Goal: Book appointment/travel/reservation

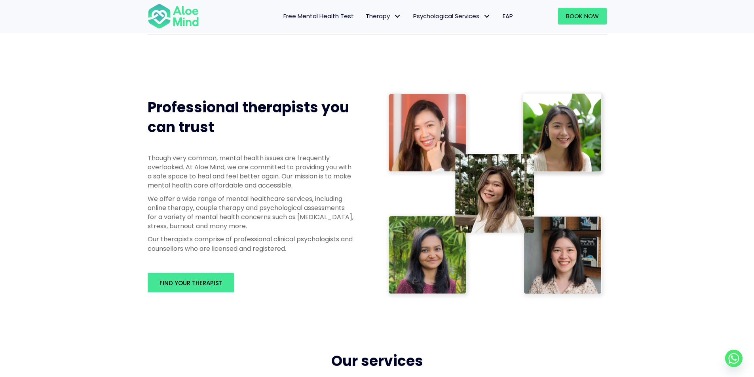
scroll to position [356, 0]
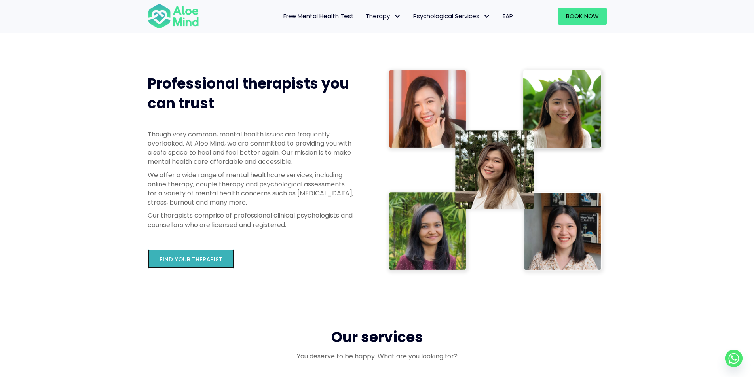
click at [216, 260] on span "Find your therapist" at bounding box center [190, 259] width 63 height 8
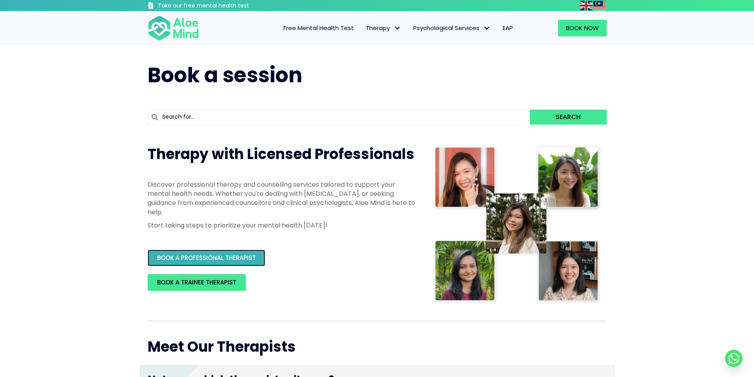
click at [258, 250] on div "BOOK A PROFESSIONAL THERAPIST" at bounding box center [282, 258] width 269 height 17
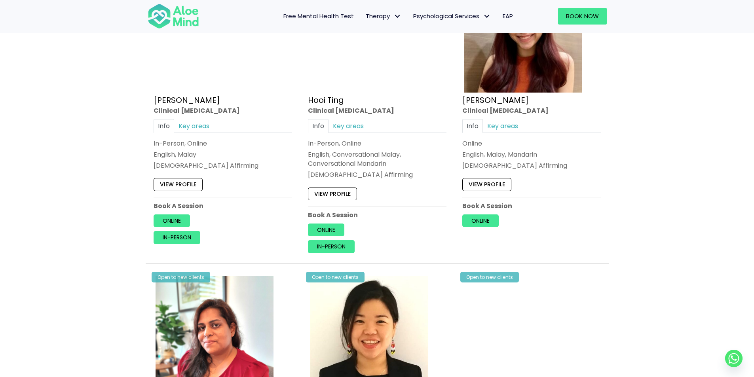
scroll to position [1068, 0]
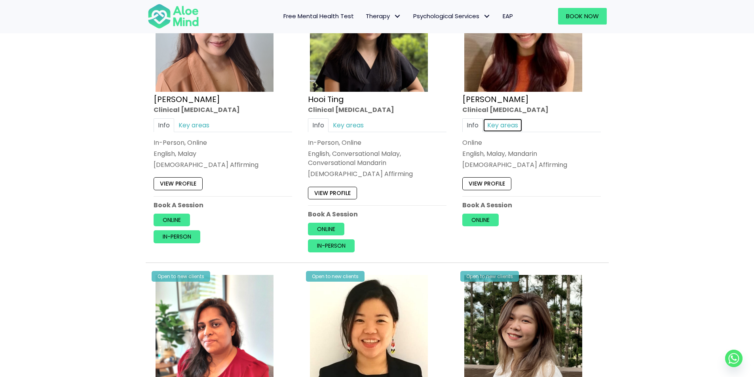
click at [507, 123] on link "Key areas" at bounding box center [503, 125] width 40 height 14
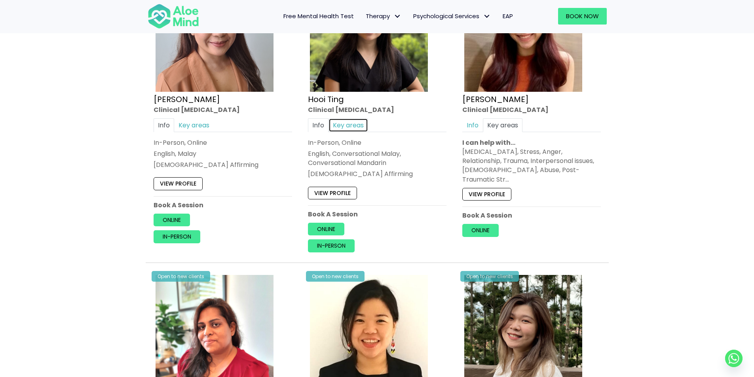
click at [350, 129] on link "Key areas" at bounding box center [348, 125] width 40 height 14
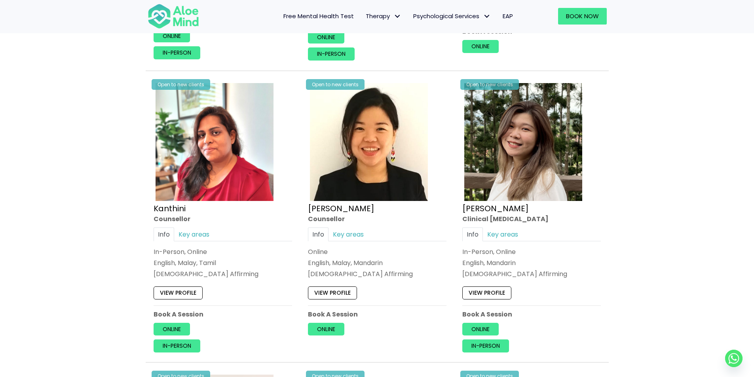
scroll to position [1266, 0]
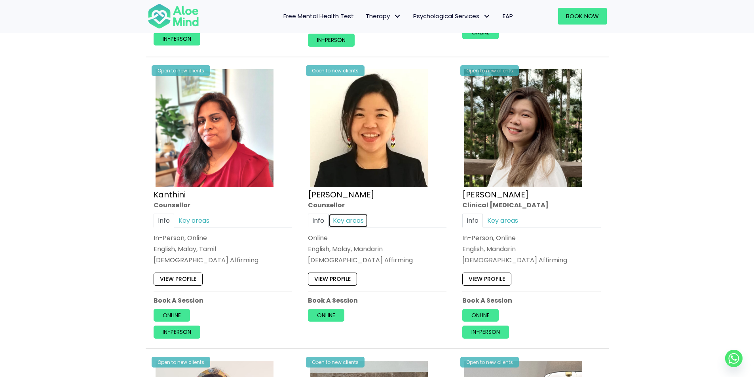
click at [343, 219] on link "Key areas" at bounding box center [348, 220] width 40 height 14
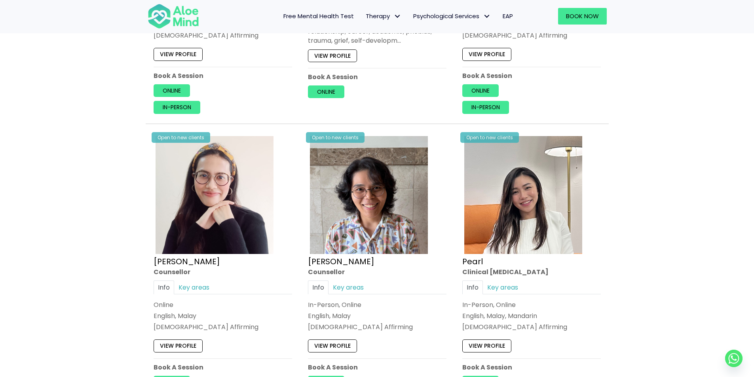
scroll to position [1504, 0]
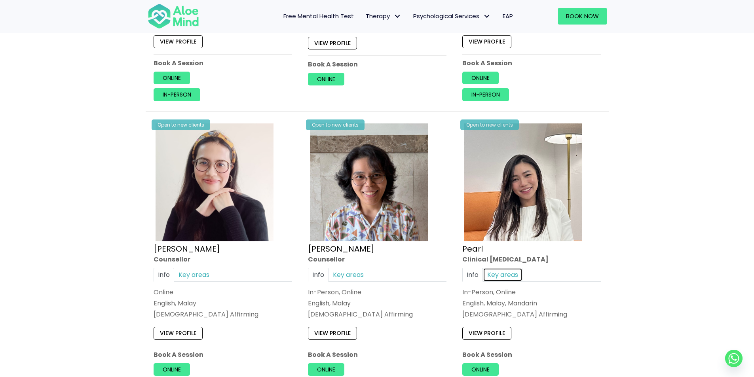
click at [500, 272] on link "Key areas" at bounding box center [503, 275] width 40 height 14
click at [358, 275] on link "Key areas" at bounding box center [348, 275] width 40 height 14
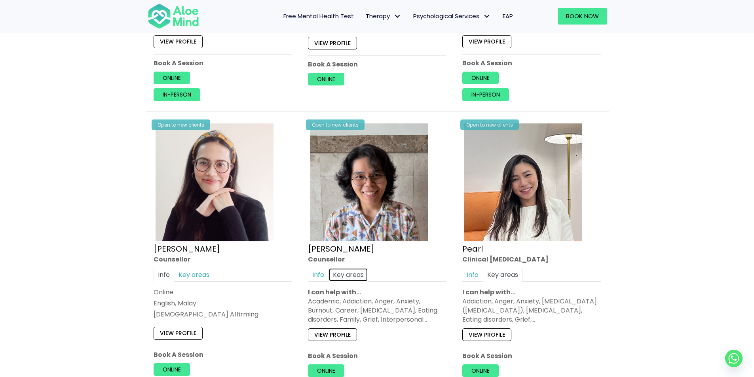
scroll to position [1543, 0]
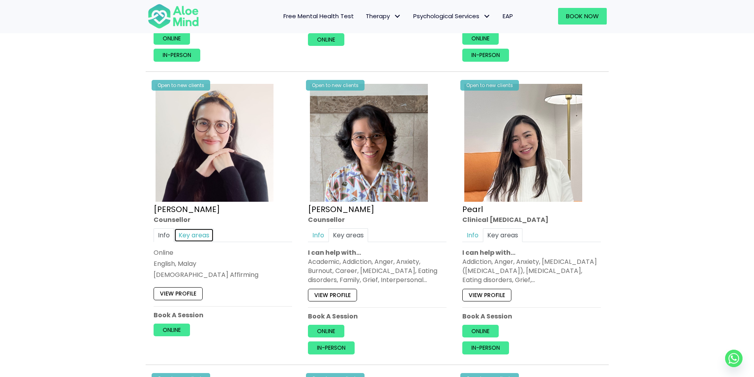
click at [202, 239] on link "Key areas" at bounding box center [194, 235] width 40 height 14
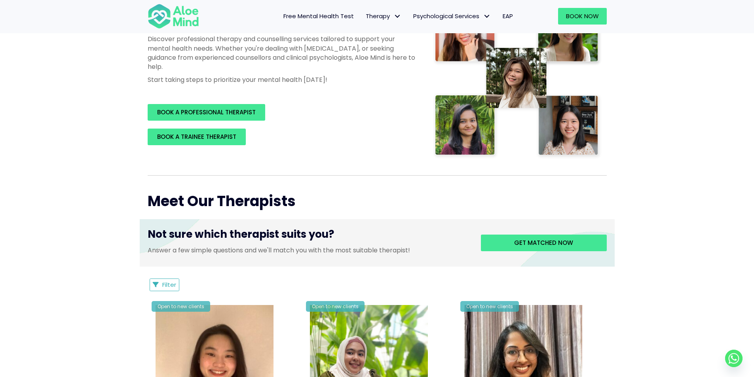
scroll to position [158, 0]
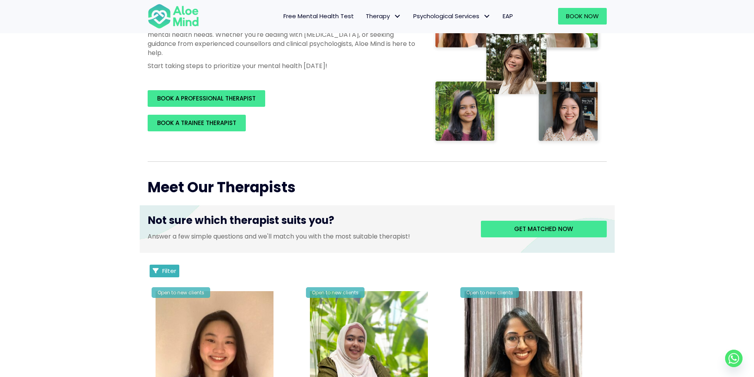
click at [153, 269] on icon "Filter Listings" at bounding box center [156, 271] width 6 height 6
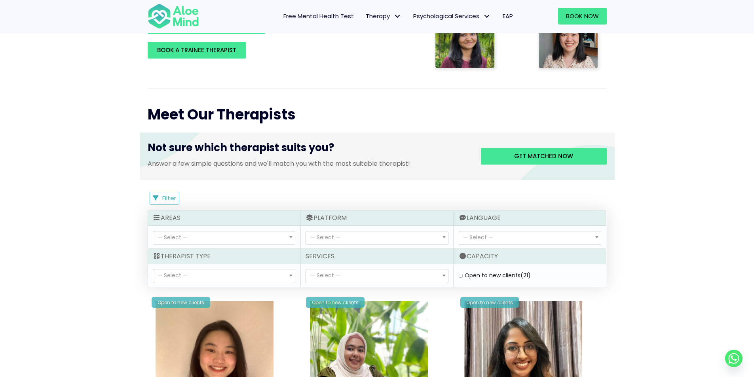
scroll to position [237, 0]
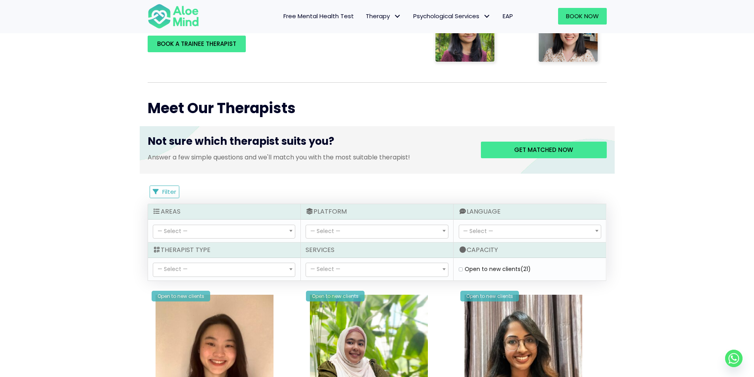
click at [259, 225] on span "— Select —" at bounding box center [224, 232] width 142 height 14
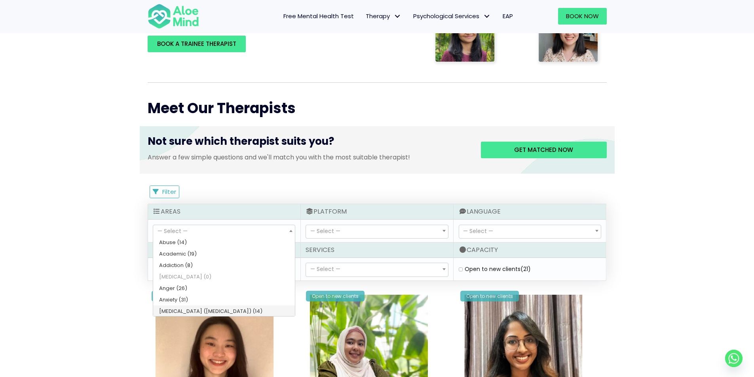
scroll to position [0, 0]
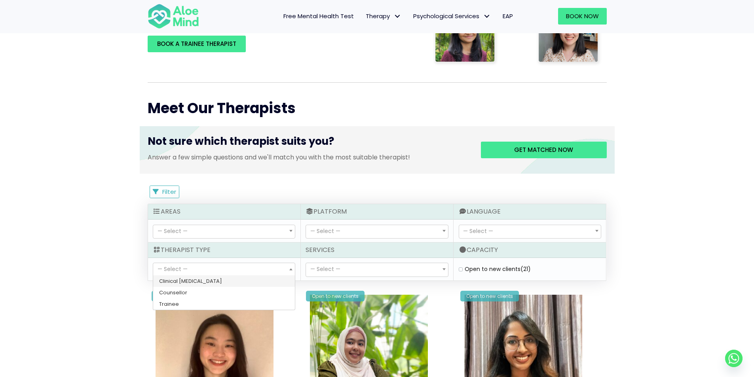
click at [267, 269] on span "— Select —" at bounding box center [224, 269] width 142 height 13
select select "36"
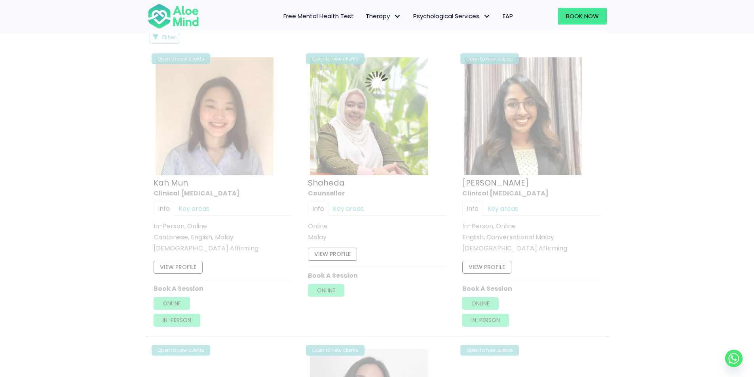
scroll to position [423, 0]
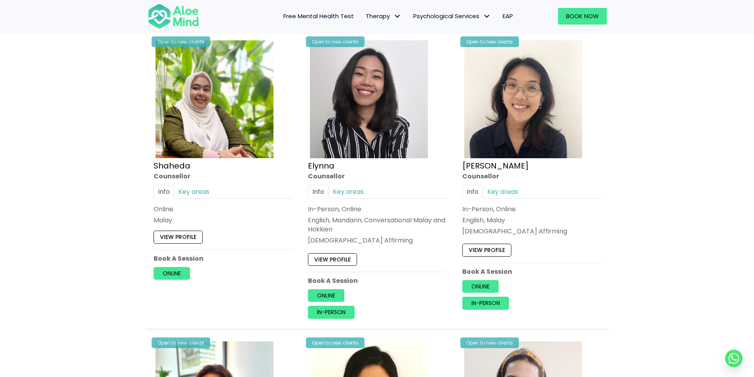
scroll to position [383, 0]
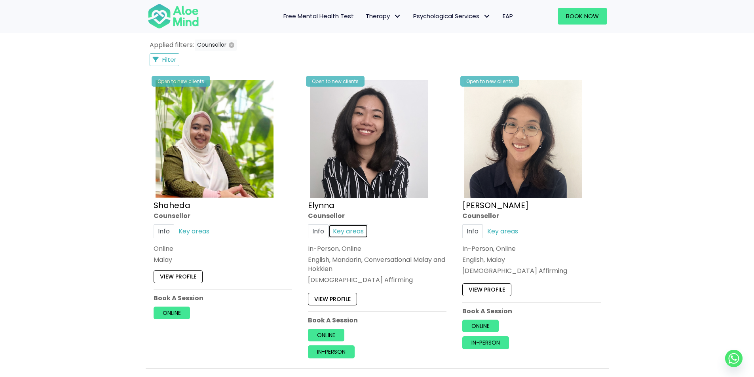
click at [351, 234] on link "Key areas" at bounding box center [348, 231] width 40 height 14
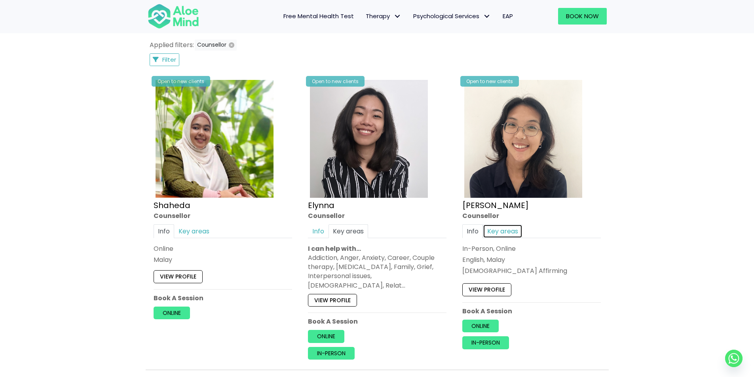
click at [514, 231] on link "Key areas" at bounding box center [503, 231] width 40 height 14
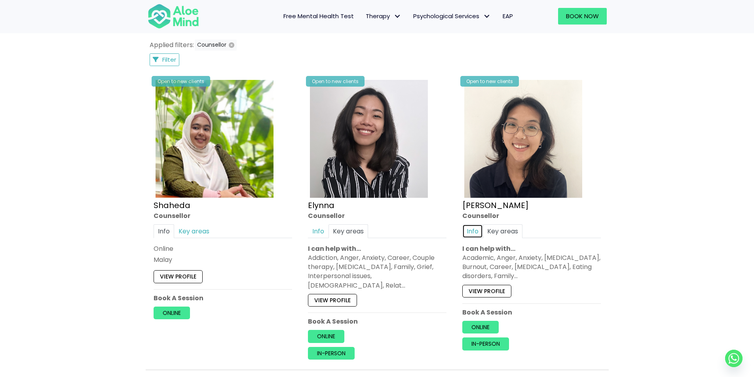
click at [473, 231] on link "Info" at bounding box center [472, 231] width 21 height 14
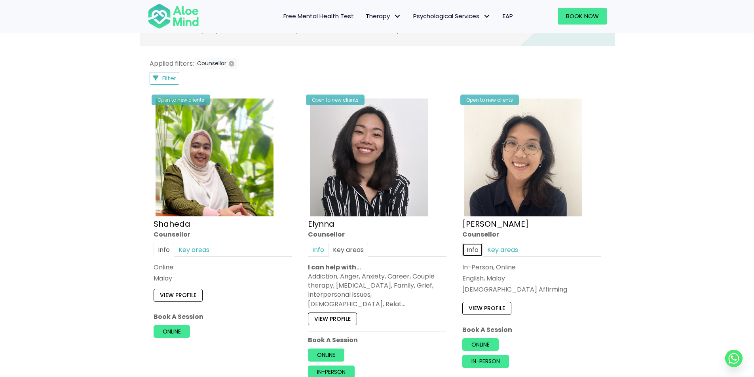
scroll to position [225, 0]
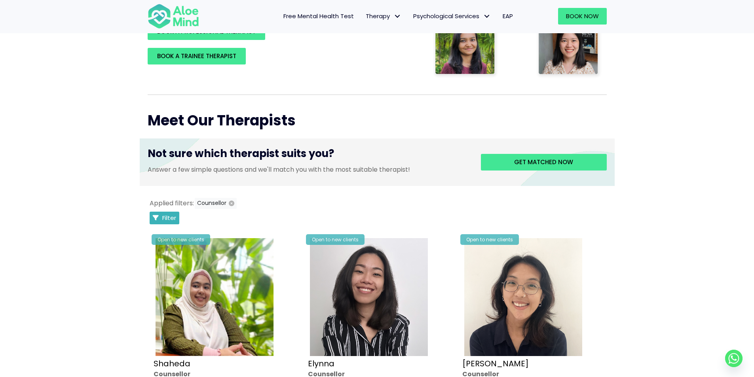
click at [166, 215] on span "Filter" at bounding box center [169, 218] width 14 height 8
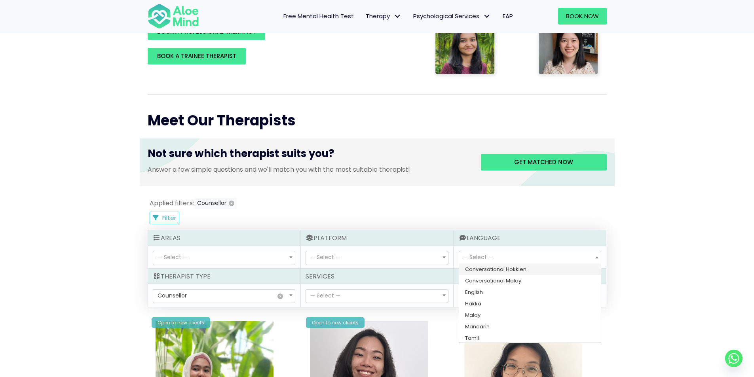
click at [498, 260] on span "— Select —" at bounding box center [530, 257] width 142 height 13
select select "142"
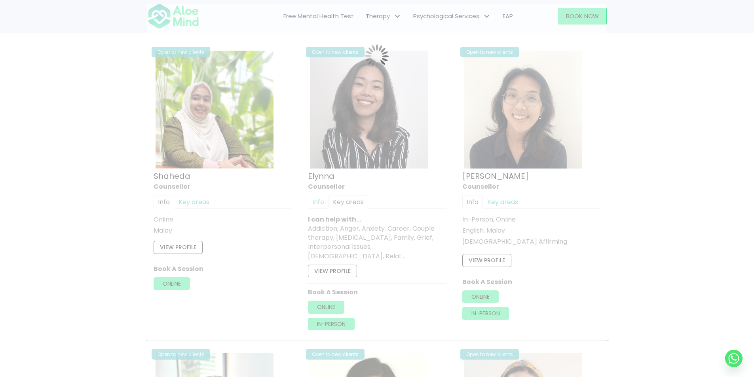
scroll to position [423, 0]
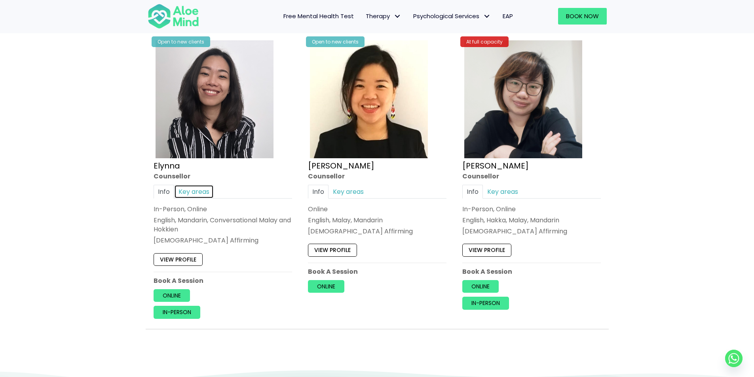
click at [195, 197] on link "Key areas" at bounding box center [194, 192] width 40 height 14
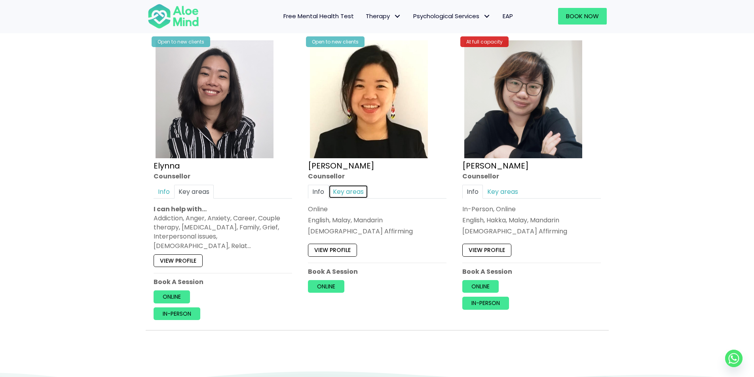
click at [359, 190] on link "Key areas" at bounding box center [348, 192] width 40 height 14
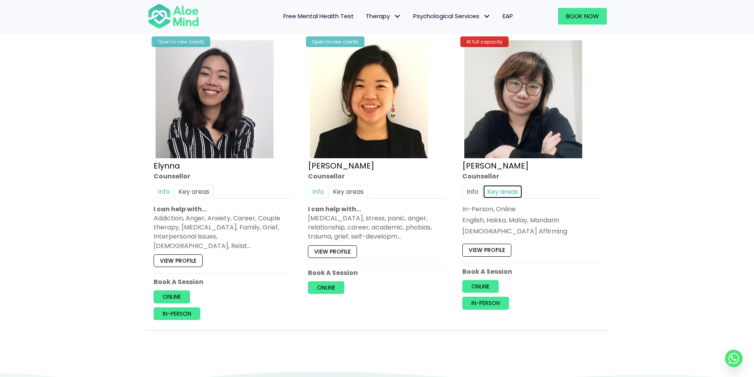
click at [516, 198] on link "Key areas" at bounding box center [503, 192] width 40 height 14
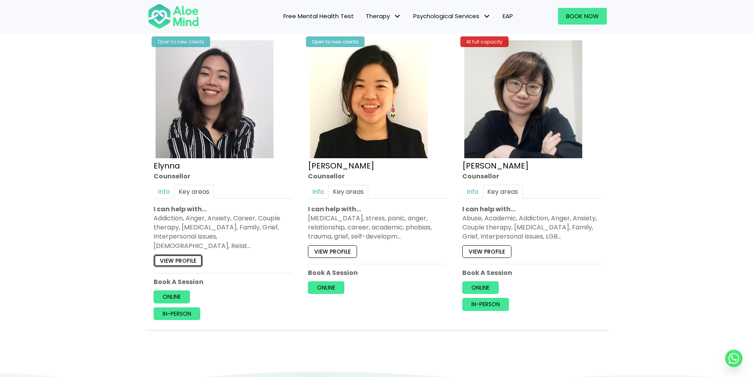
click at [185, 254] on link "View profile" at bounding box center [178, 260] width 49 height 13
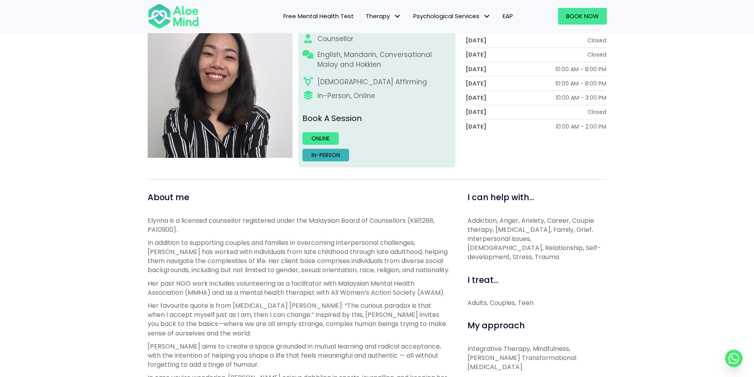
scroll to position [119, 0]
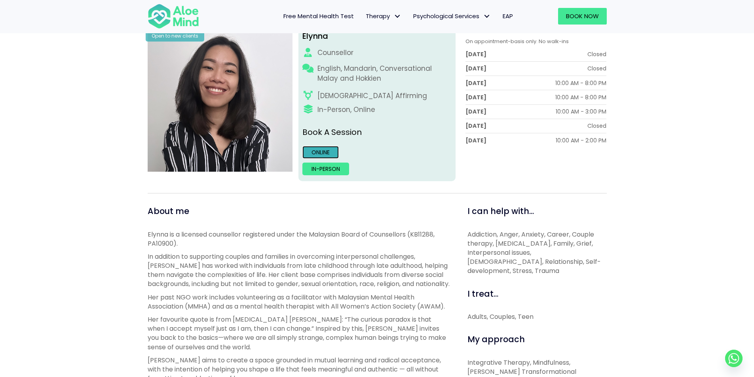
click at [312, 150] on link "Online" at bounding box center [320, 152] width 36 height 13
